Goal: Task Accomplishment & Management: Manage account settings

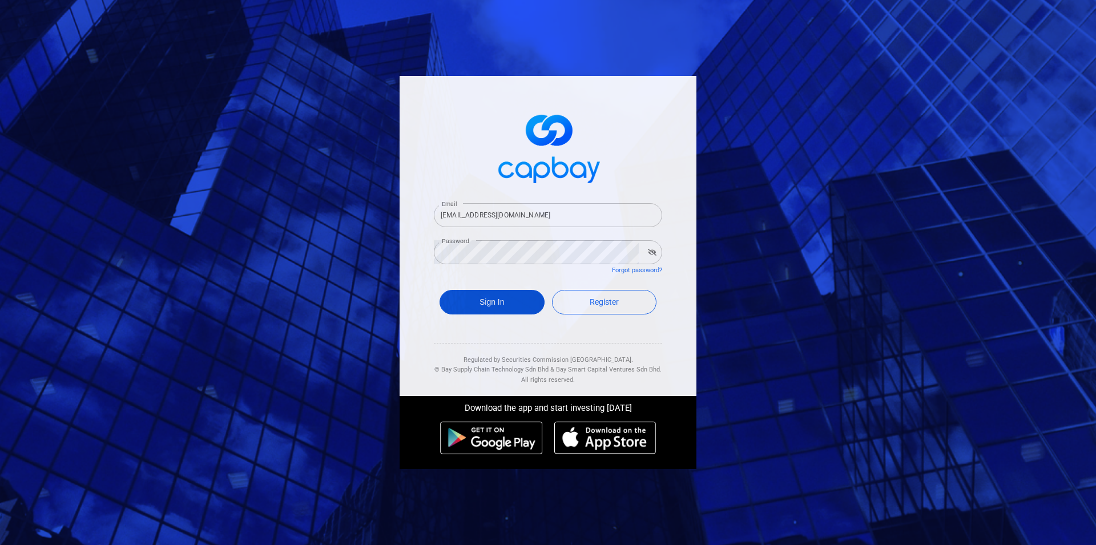
click at [503, 313] on button "Sign In" at bounding box center [492, 302] width 105 height 25
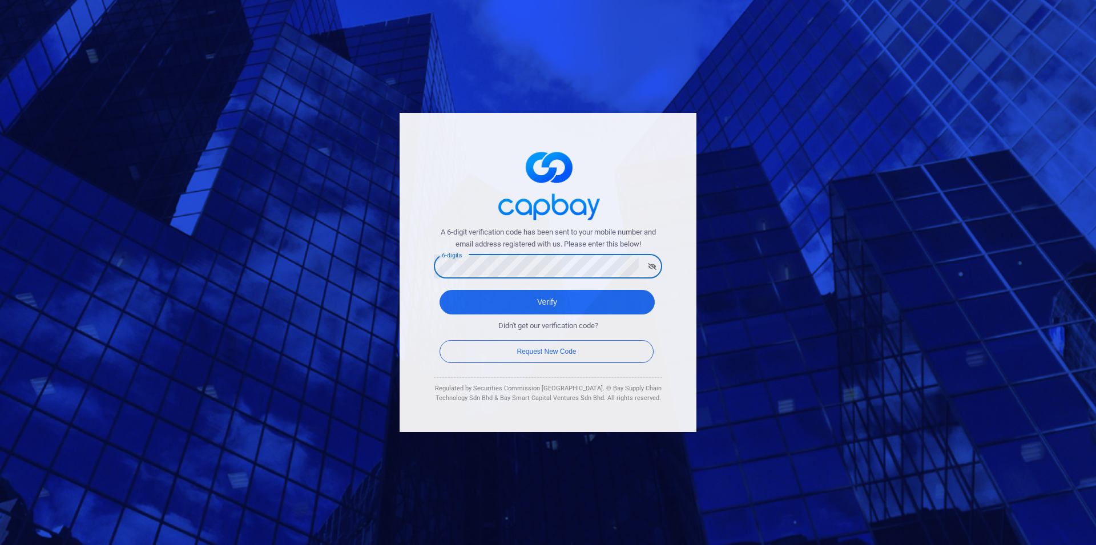
click at [440, 290] on button "Verify" at bounding box center [547, 302] width 215 height 25
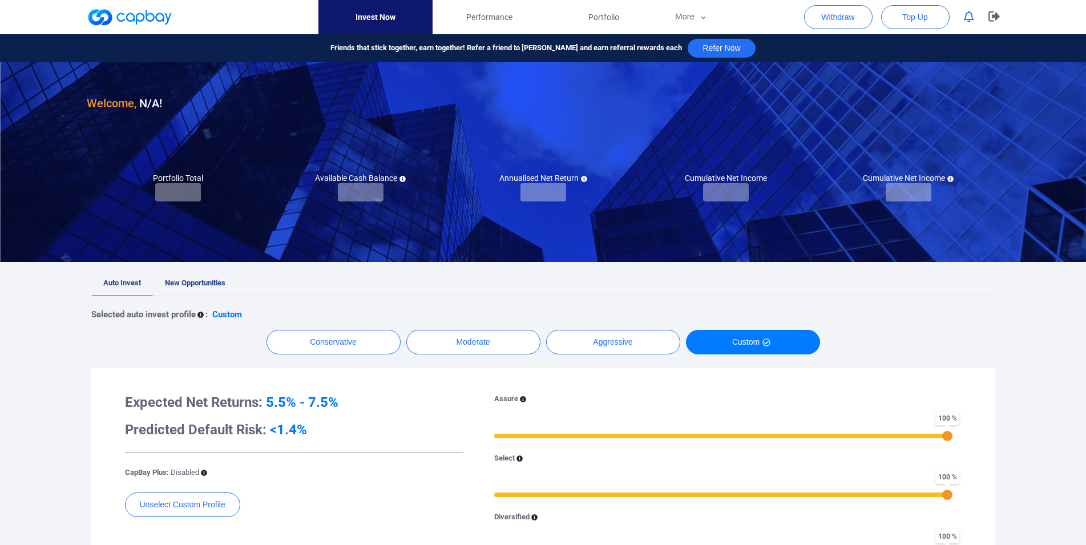
checkbox input "true"
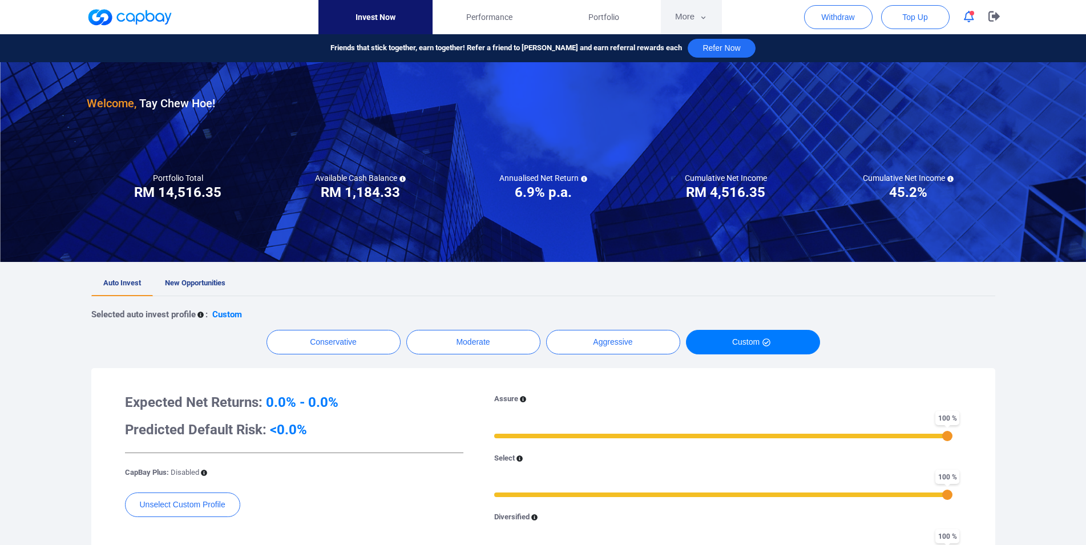
click at [695, 21] on button "More" at bounding box center [691, 17] width 61 height 34
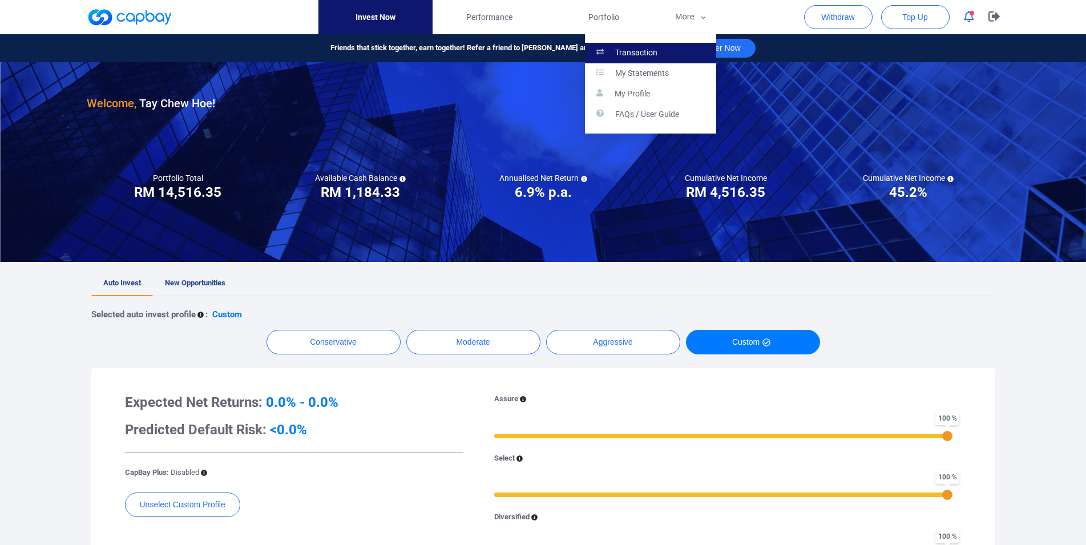
click at [649, 50] on p "Transaction" at bounding box center [636, 53] width 42 height 10
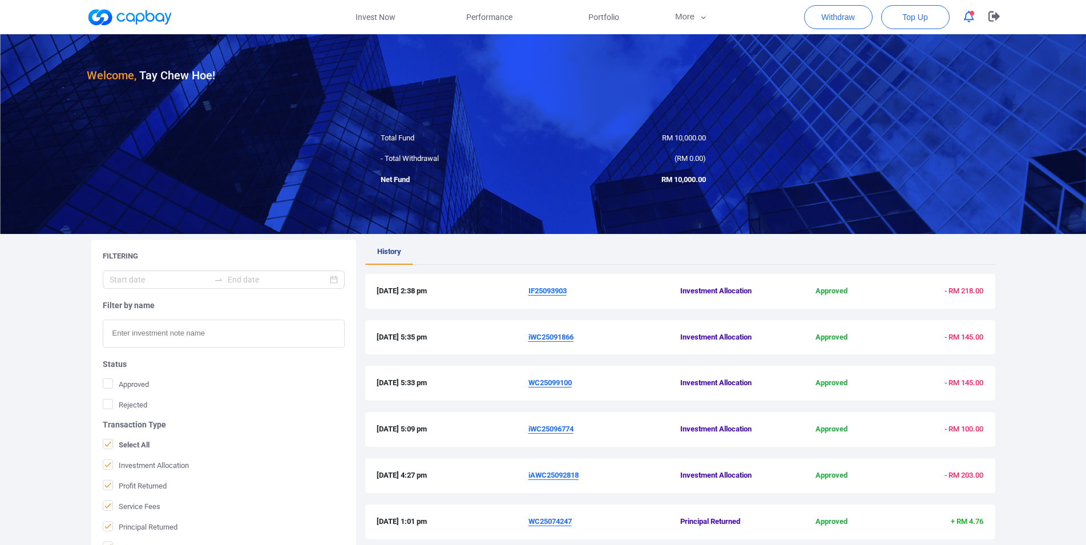
click at [540, 289] on u "IF25093903" at bounding box center [548, 291] width 38 height 9
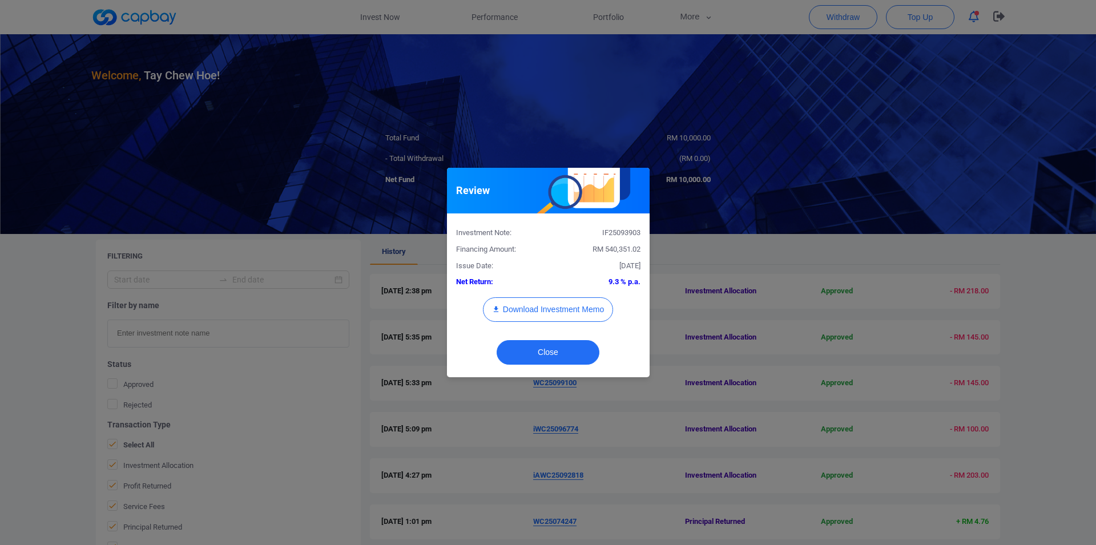
click at [614, 237] on div "IF25093903" at bounding box center [598, 233] width 101 height 12
click at [614, 232] on div "IF25093903" at bounding box center [598, 233] width 101 height 12
copy div "IF25093903"
click at [573, 304] on button "Download Investment Memo" at bounding box center [548, 309] width 130 height 25
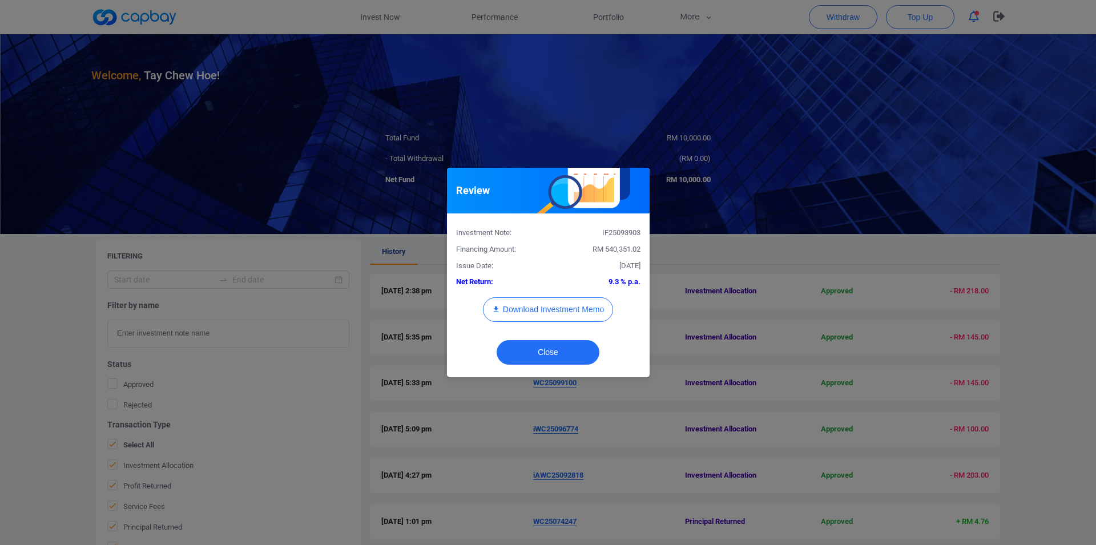
click at [658, 81] on div "Review Investment Note: IF25093903 Financing Amount: RM 540,351.02 Issue Date: …" at bounding box center [548, 272] width 1096 height 545
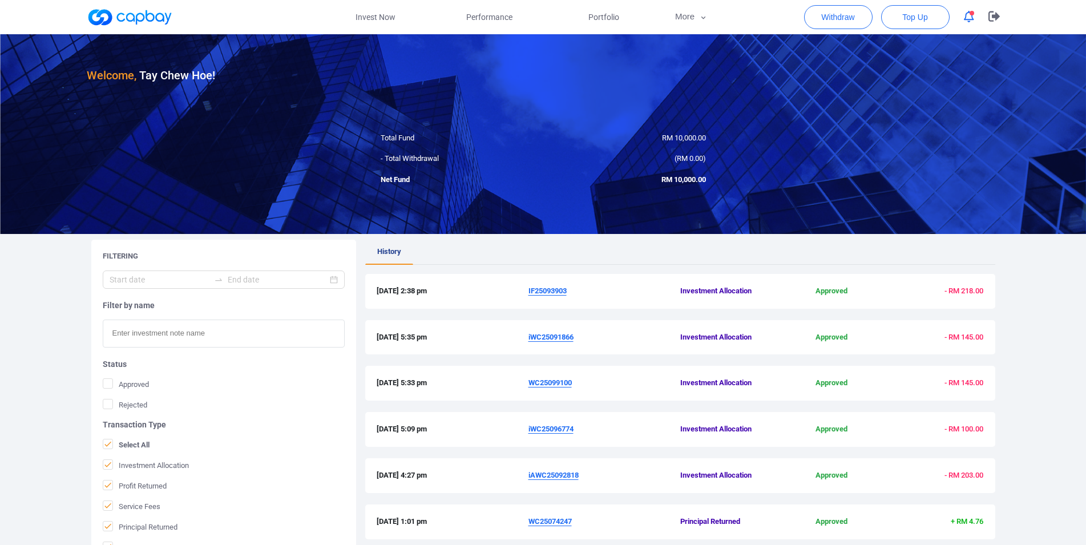
click at [617, 16] on span "Portfolio" at bounding box center [604, 17] width 31 height 13
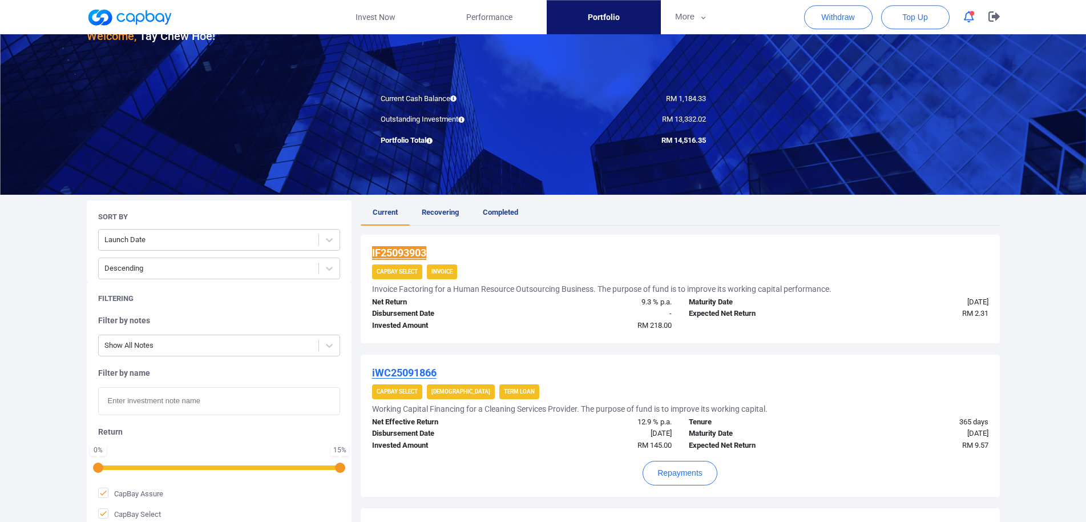
scroll to position [175, 0]
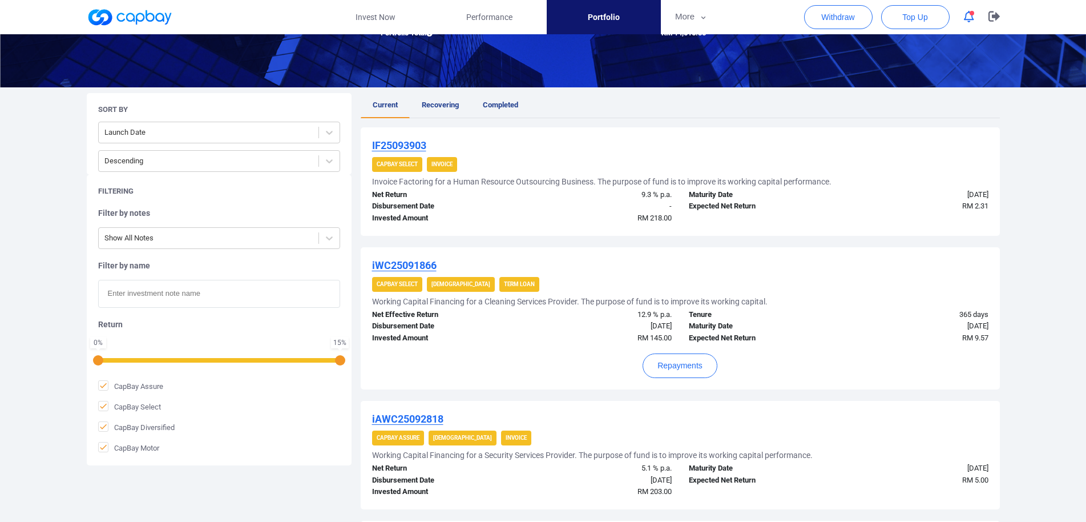
click at [186, 297] on input "text" at bounding box center [219, 294] width 242 height 28
paste input "WC25047895R"
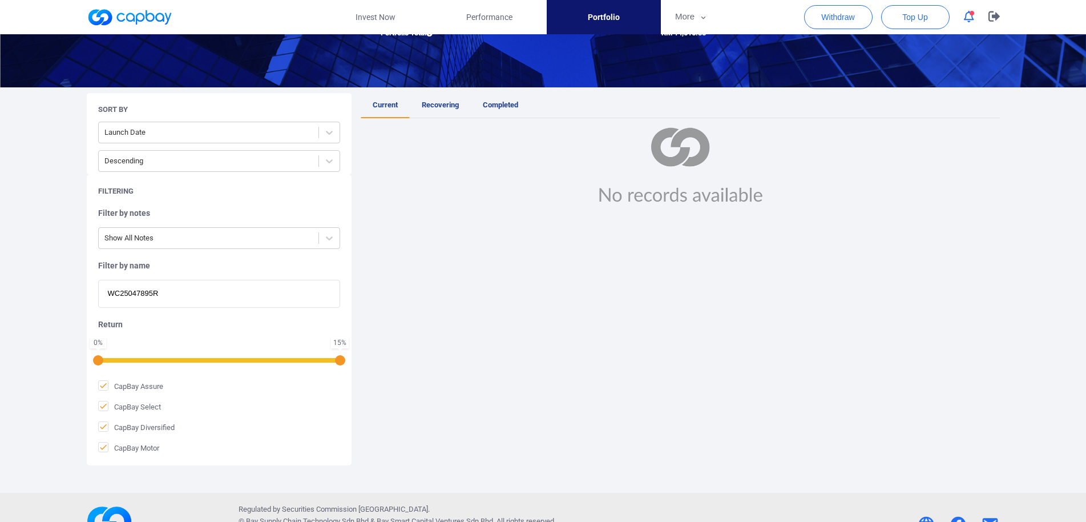
click at [195, 289] on input "WC25047895R" at bounding box center [219, 294] width 242 height 28
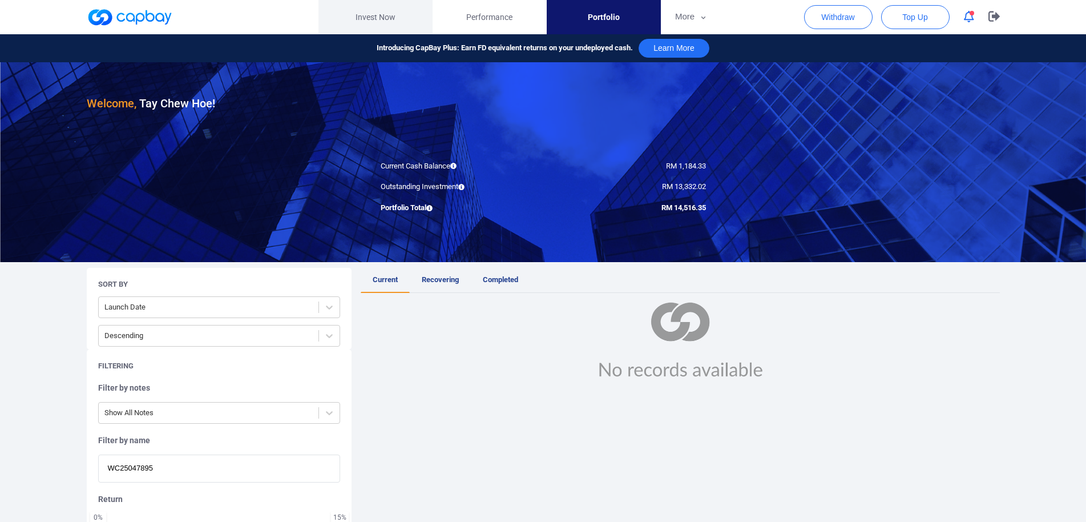
type input "WC25047895"
click at [360, 12] on link "Invest Now" at bounding box center [376, 17] width 114 height 34
